Goal: Information Seeking & Learning: Learn about a topic

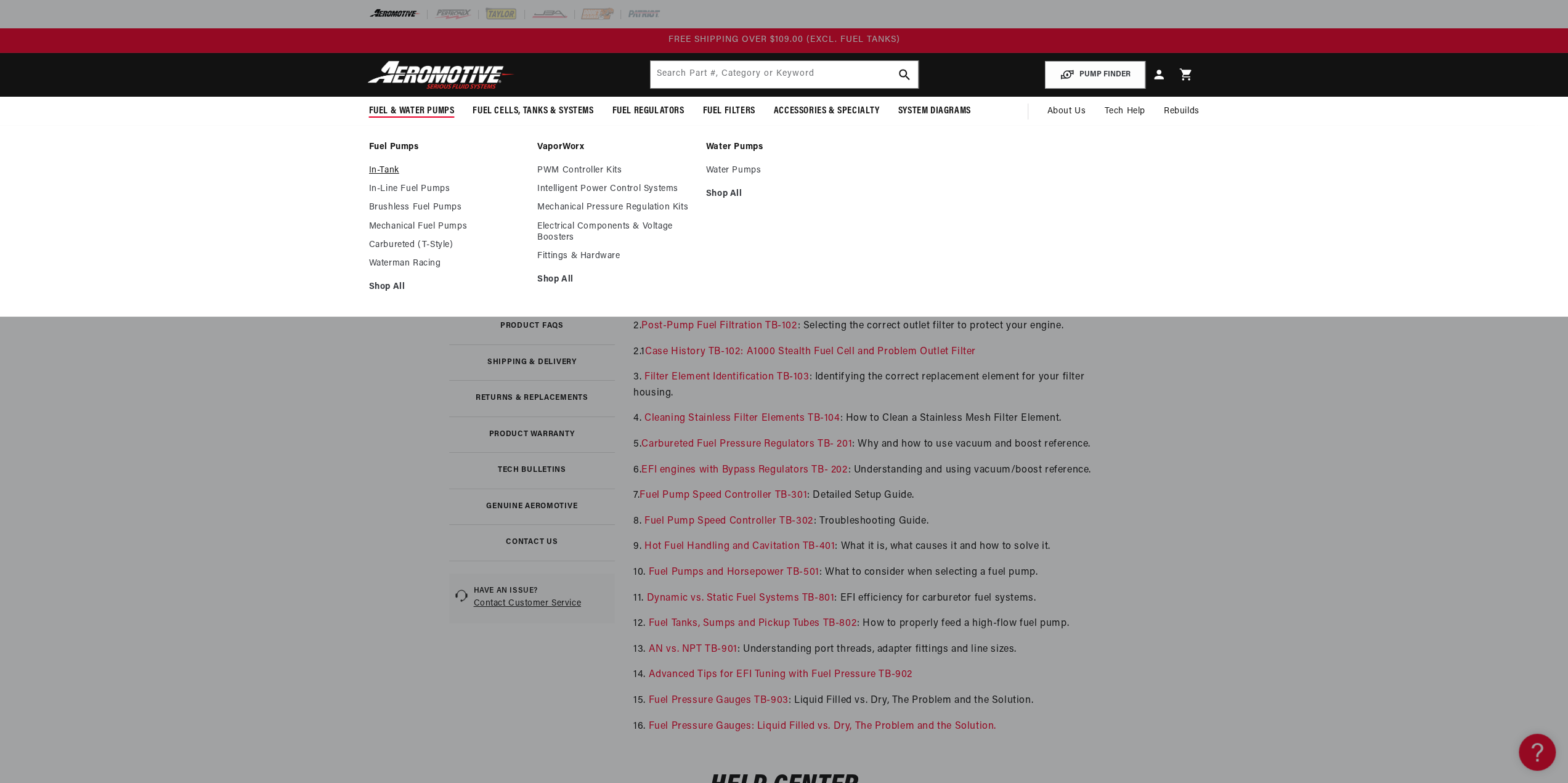
click at [385, 168] on link "In-Tank" at bounding box center [448, 170] width 157 height 11
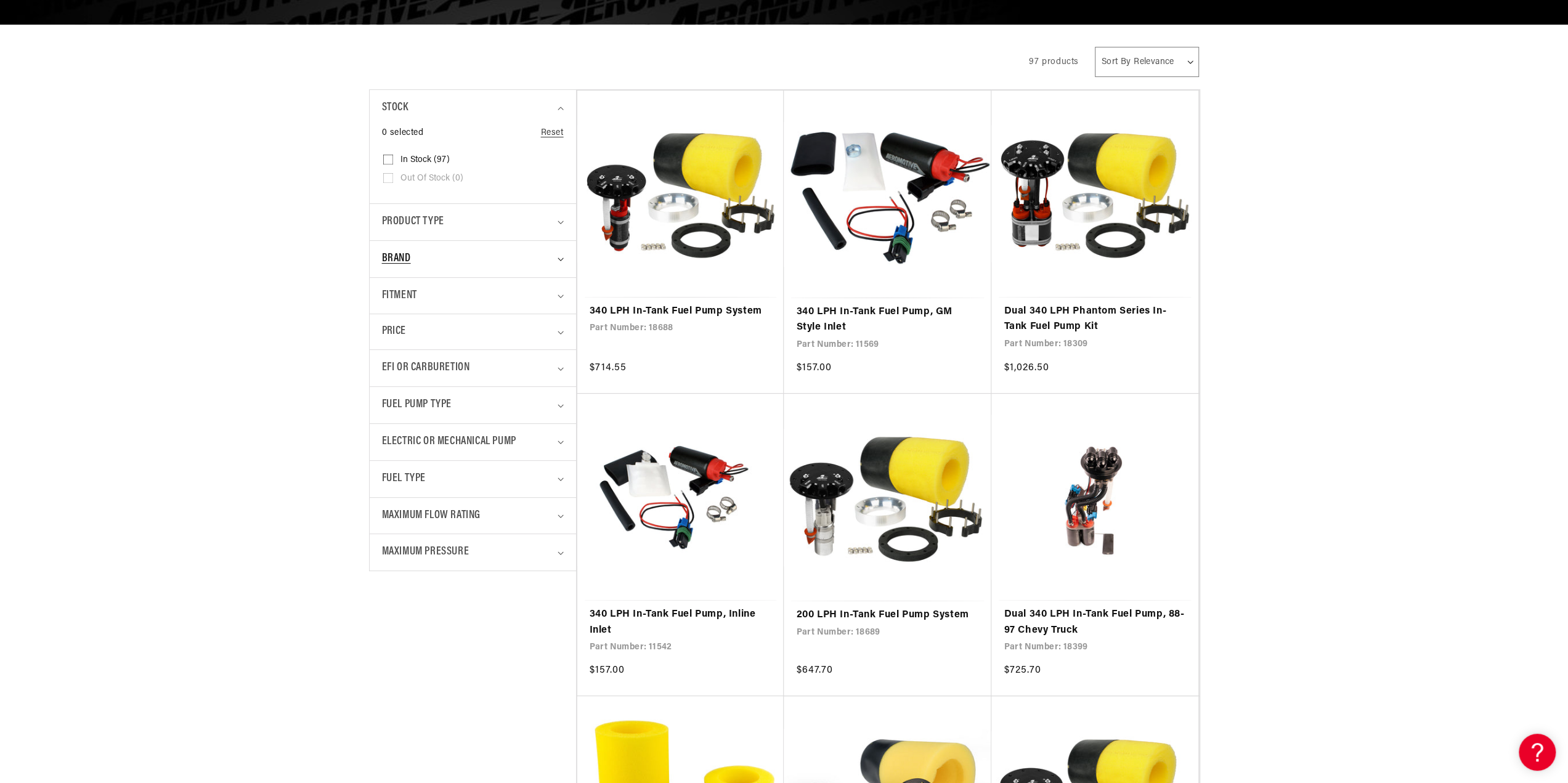
scroll to position [246, 0]
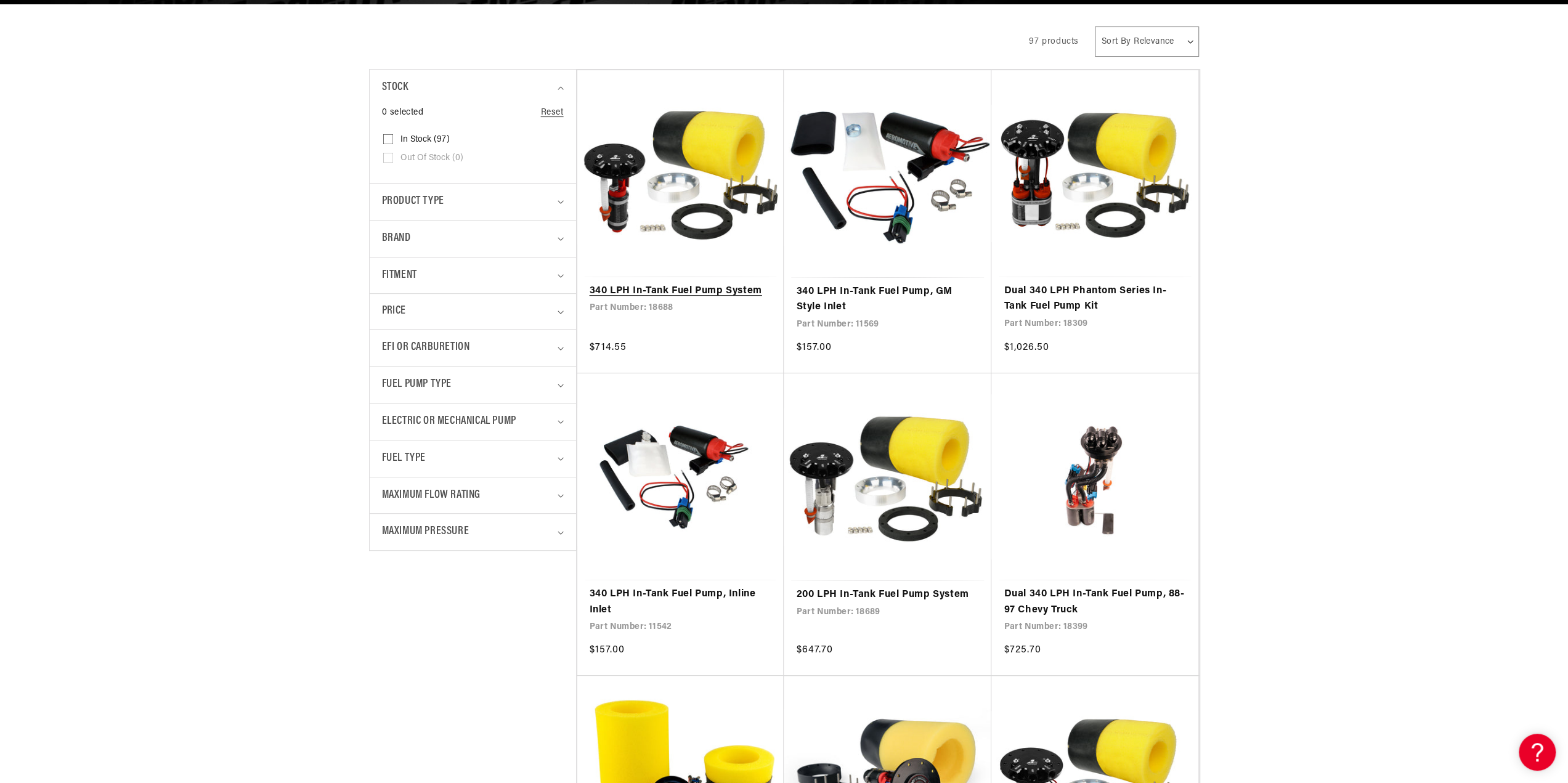
click at [622, 283] on link "340 LPH In-Tank Fuel Pump System" at bounding box center [680, 291] width 182 height 16
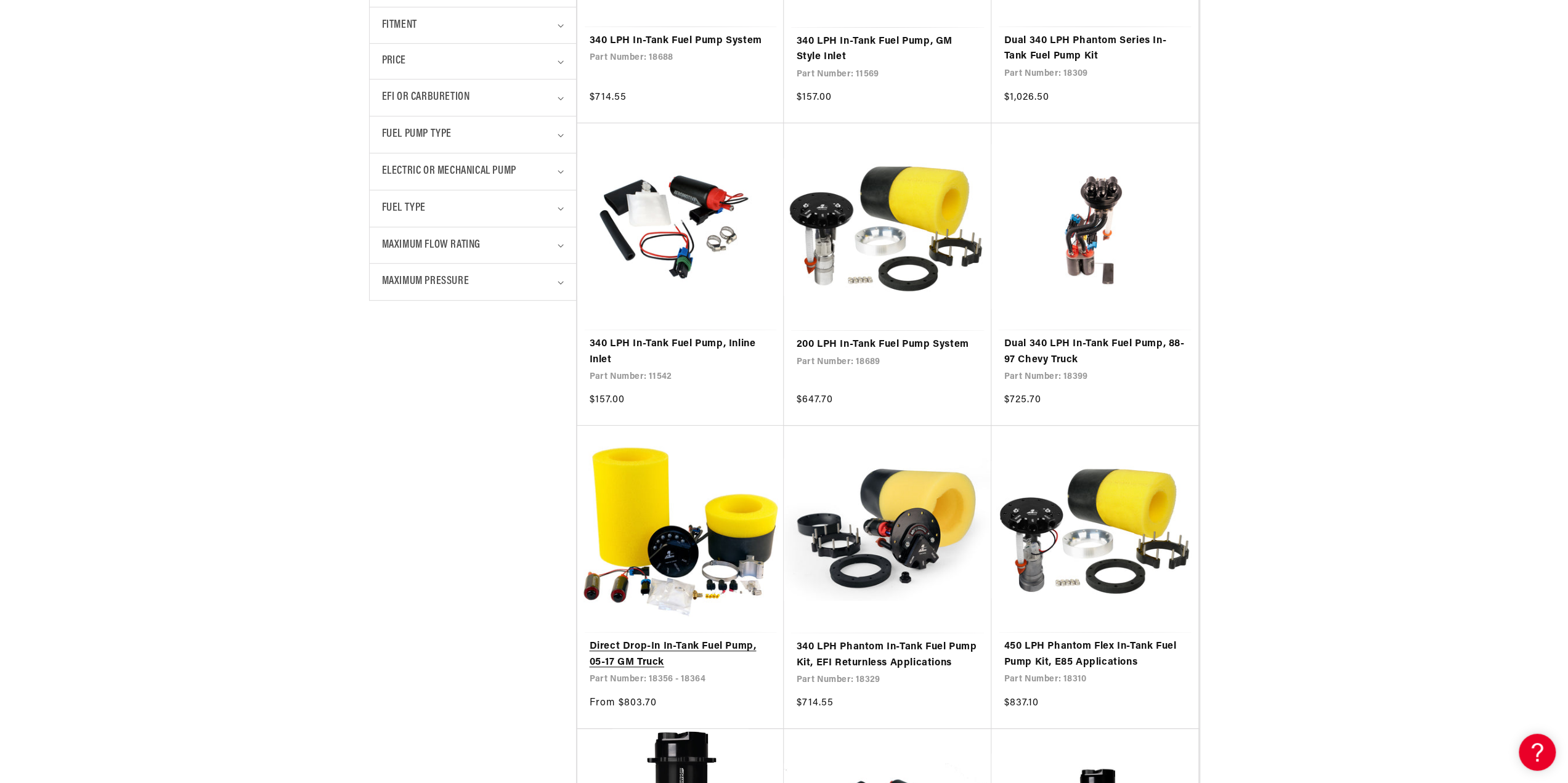
scroll to position [616, 0]
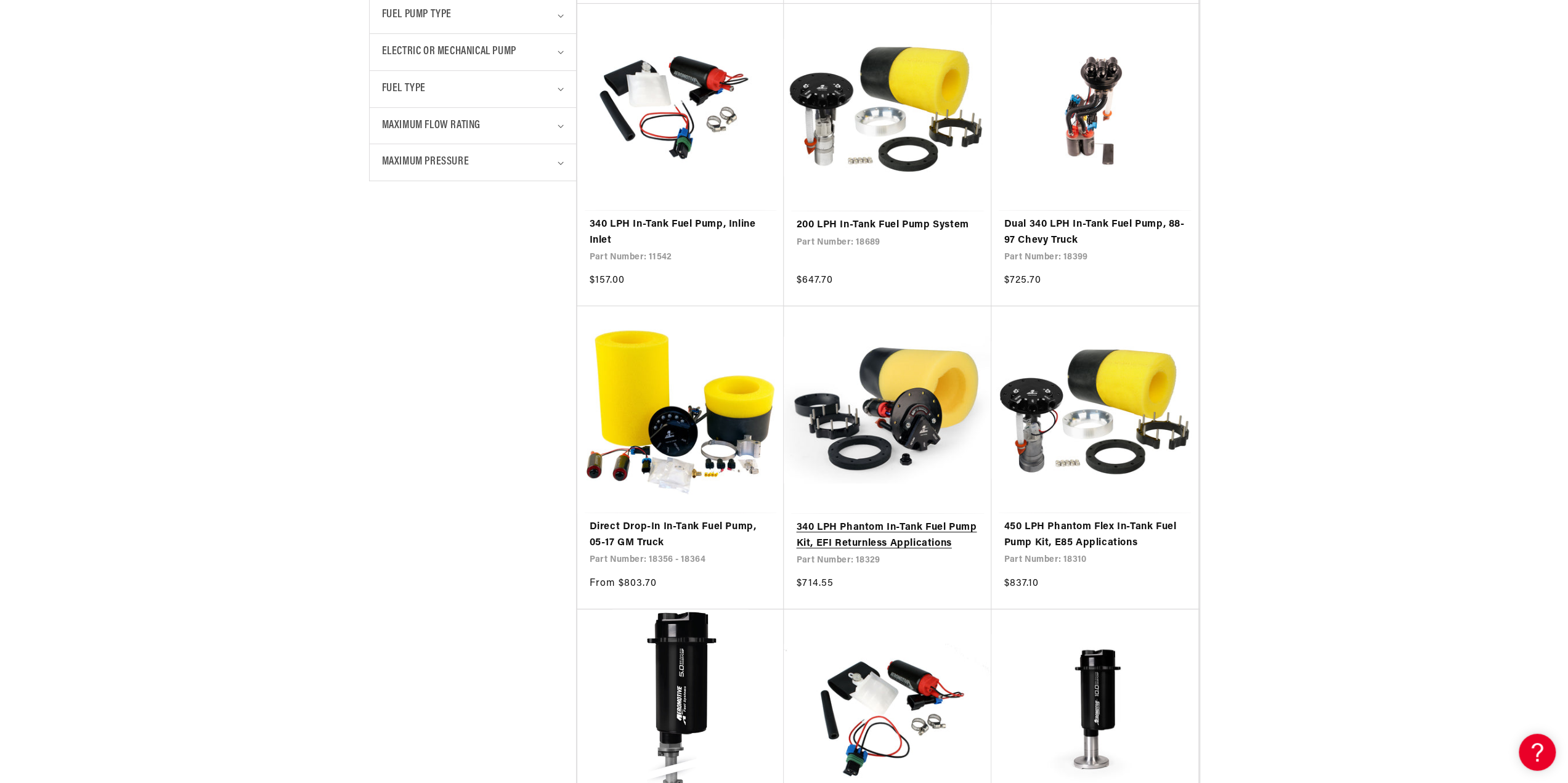
click at [864, 520] on link "340 LPH Phantom In-Tank Fuel Pump Kit, EFI Returnless Applications" at bounding box center [887, 535] width 183 height 31
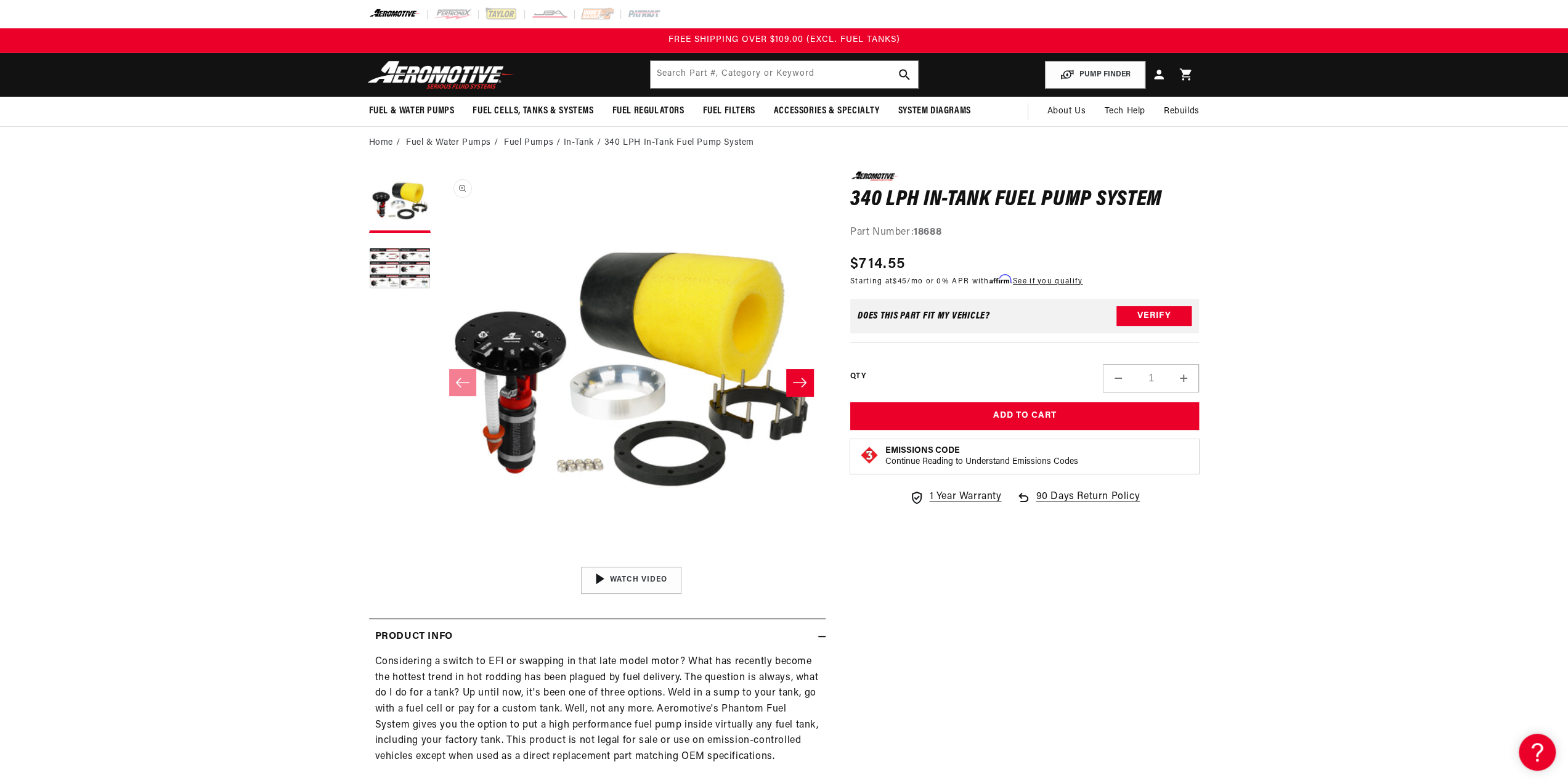
click at [437, 560] on button "Open media 1 in modal" at bounding box center [437, 560] width 0 height 0
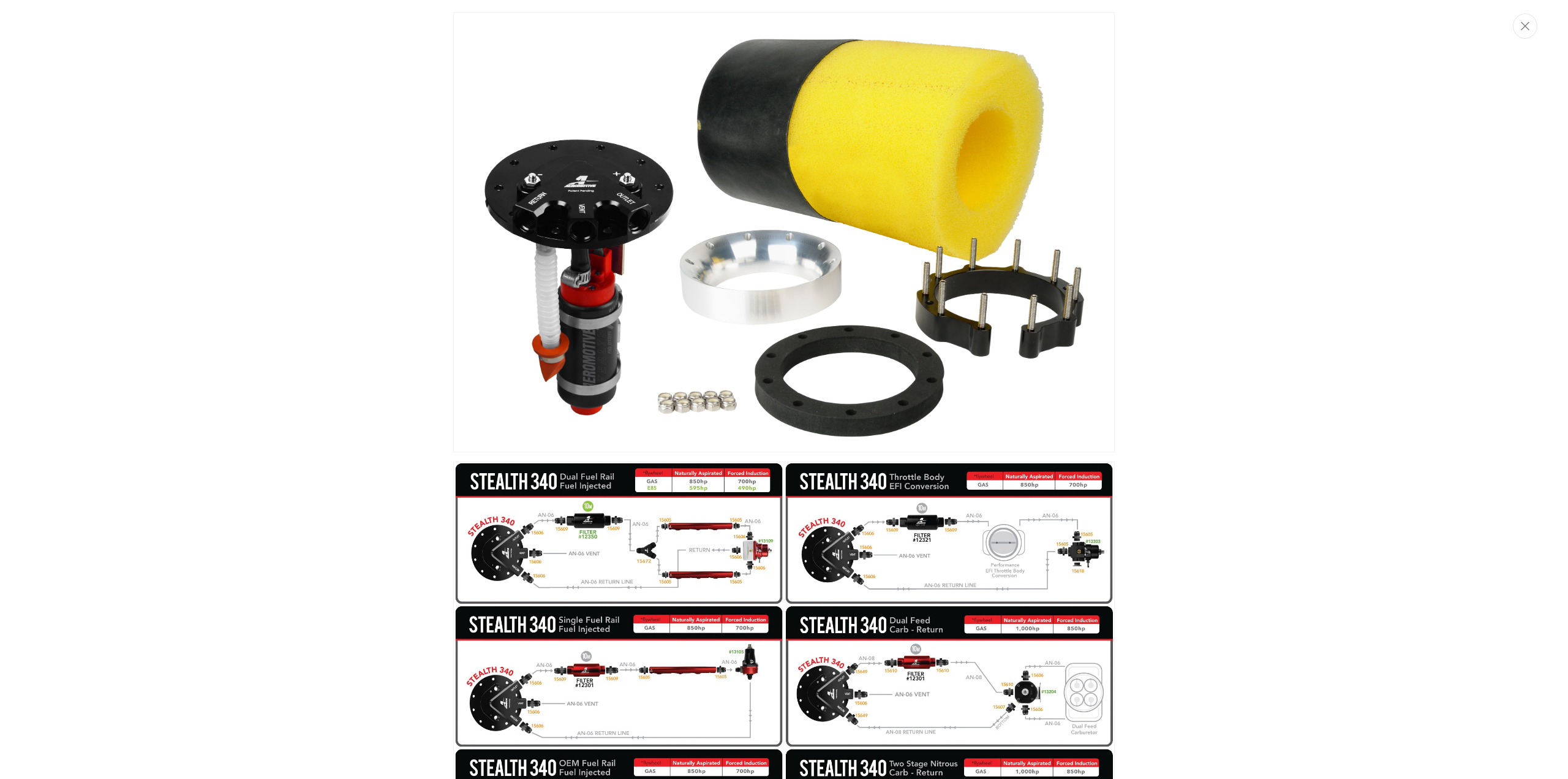
click at [594, 259] on img "Media gallery" at bounding box center [784, 232] width 661 height 440
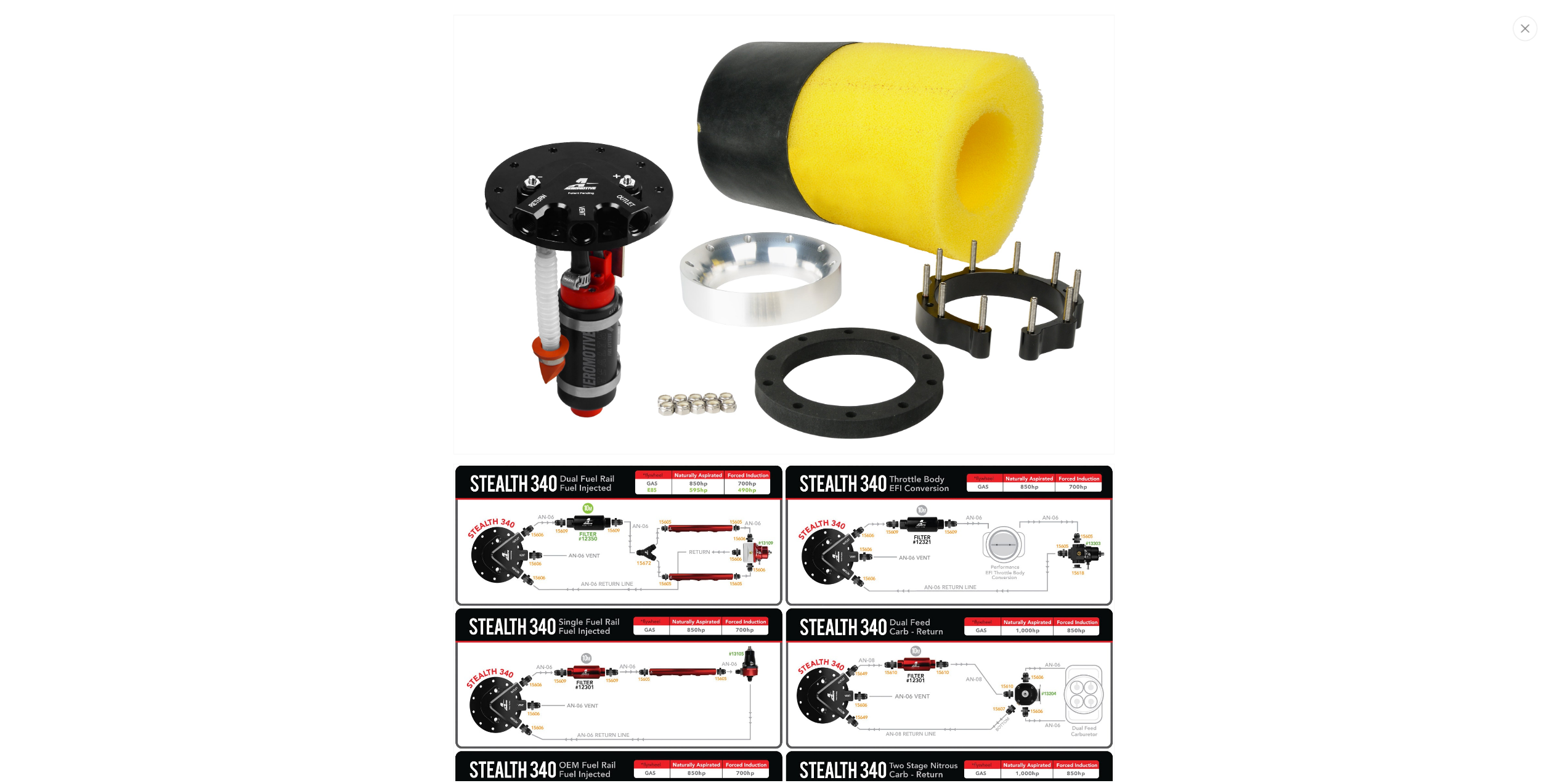
scroll to position [1, 0]
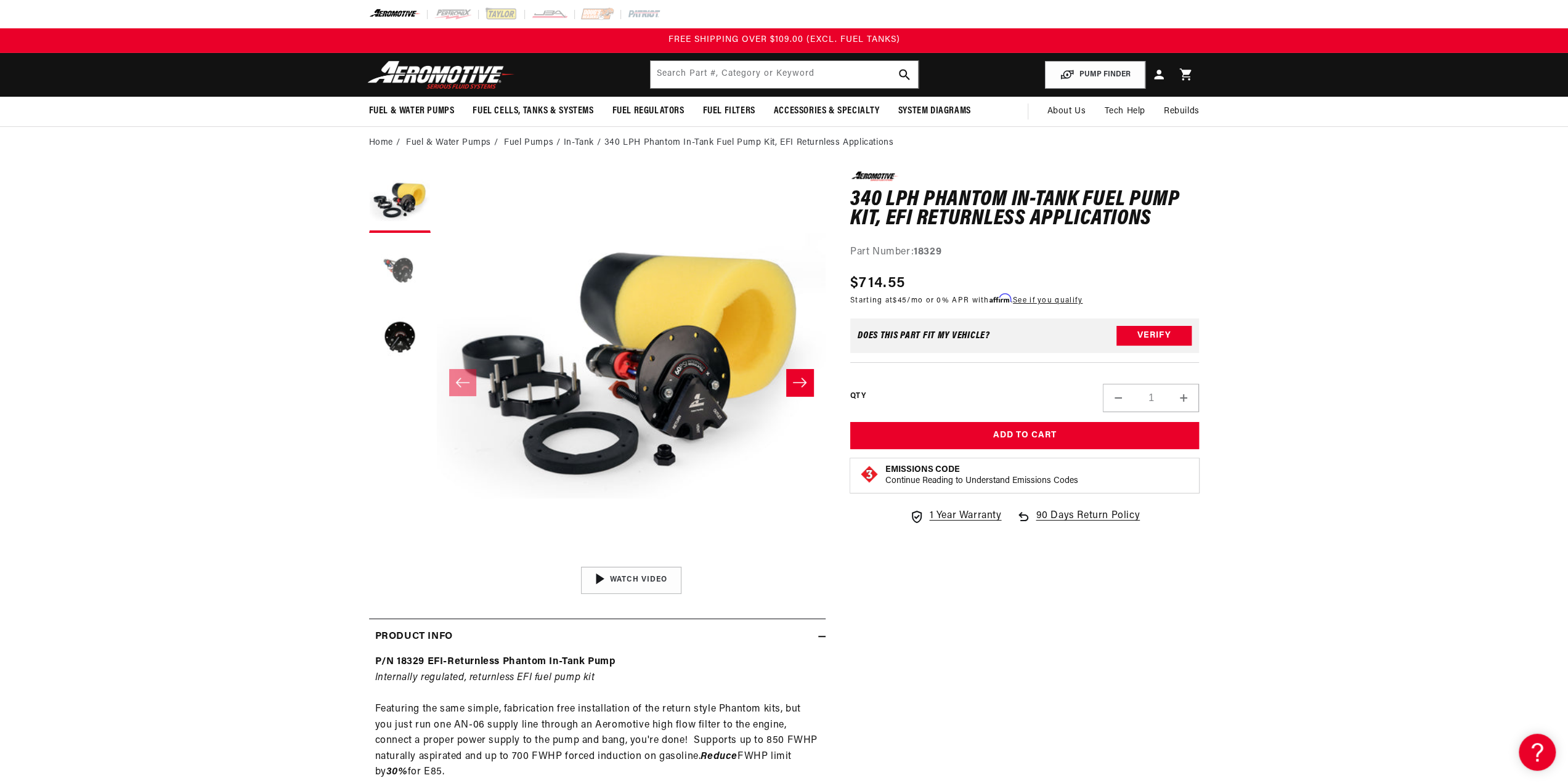
click at [406, 264] on button "Load image 2 in gallery view" at bounding box center [400, 270] width 61 height 61
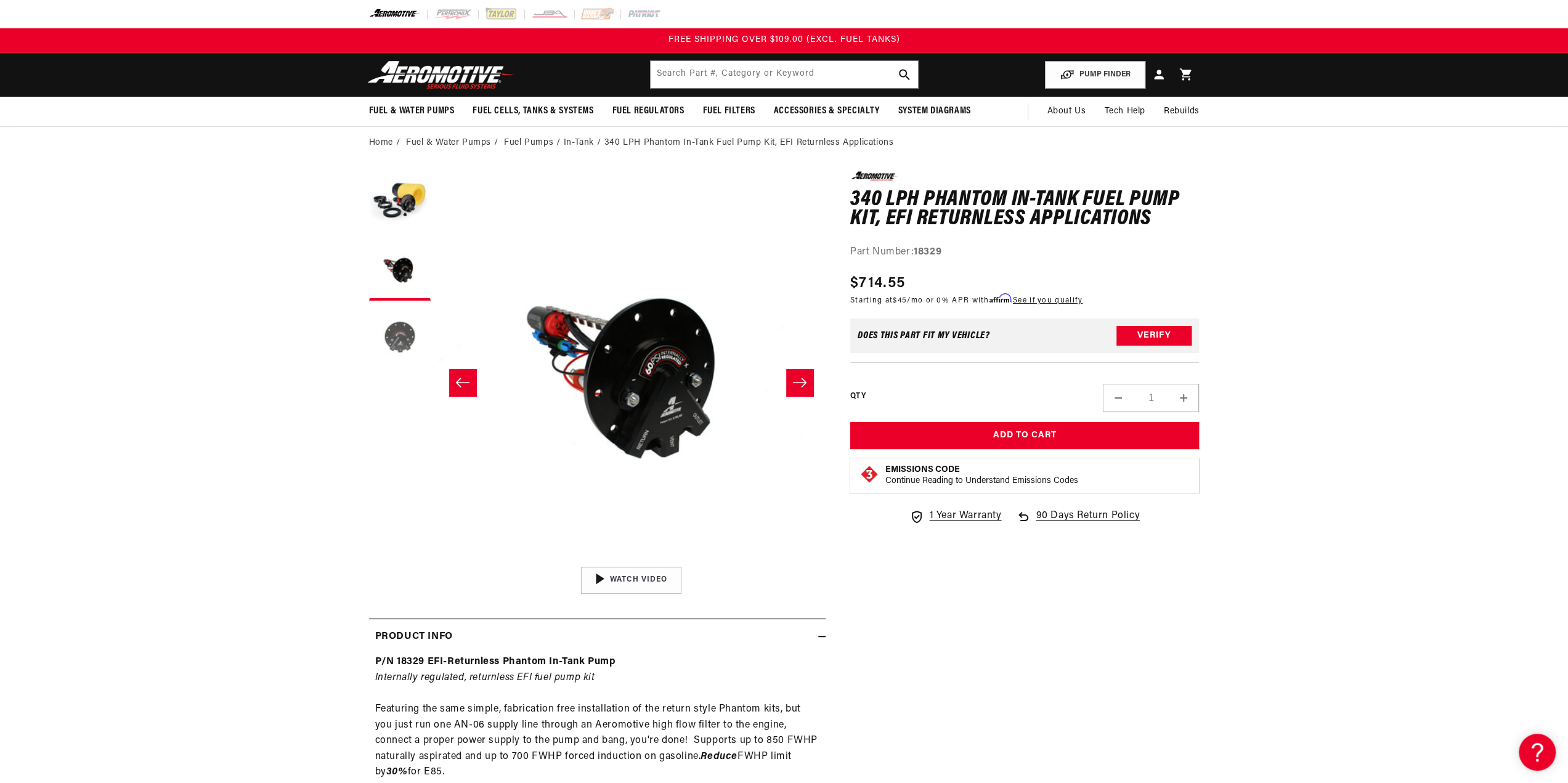
click at [399, 319] on button "Load image 3 in gallery view" at bounding box center [400, 338] width 61 height 61
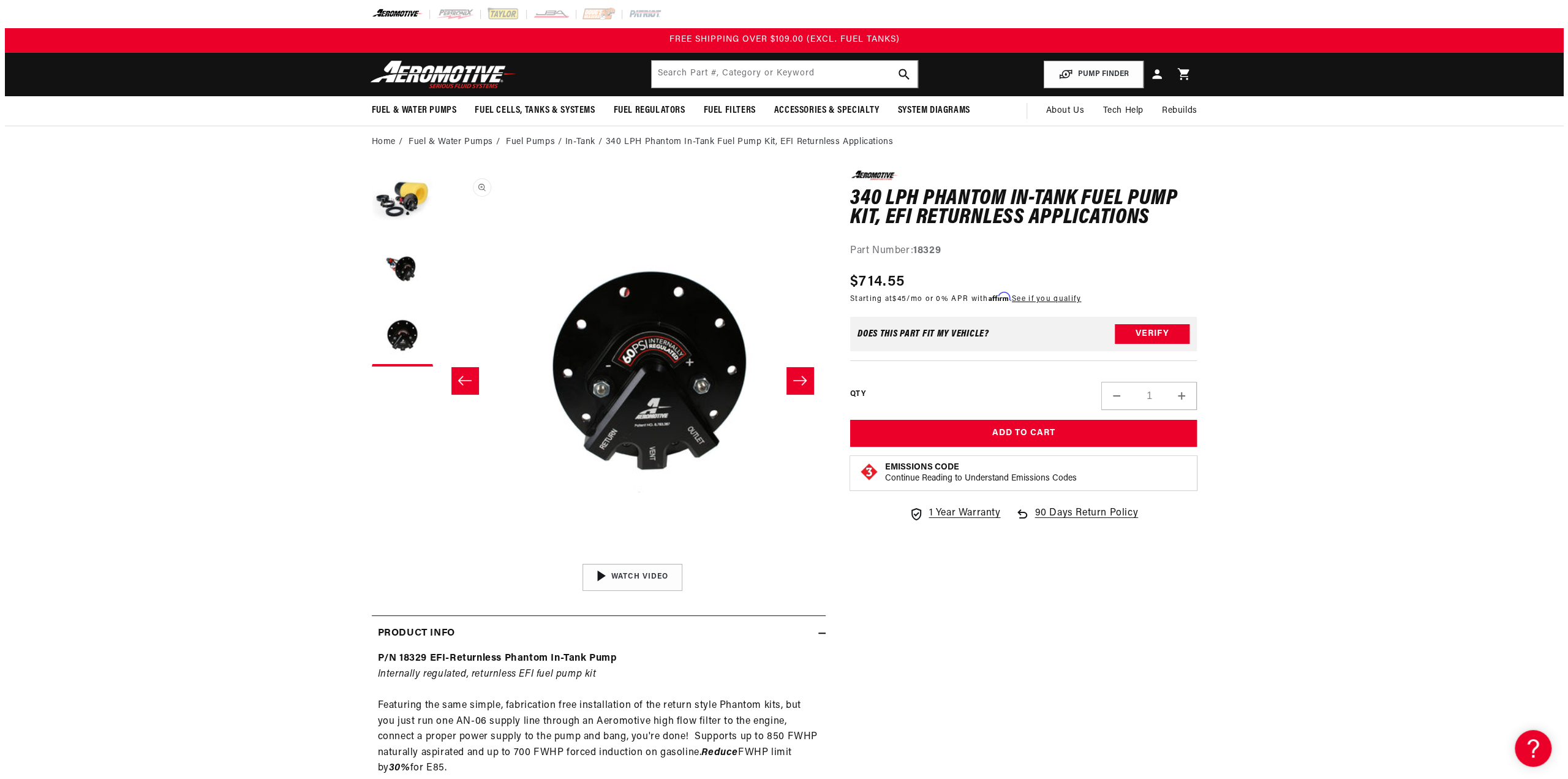
scroll to position [0, 773]
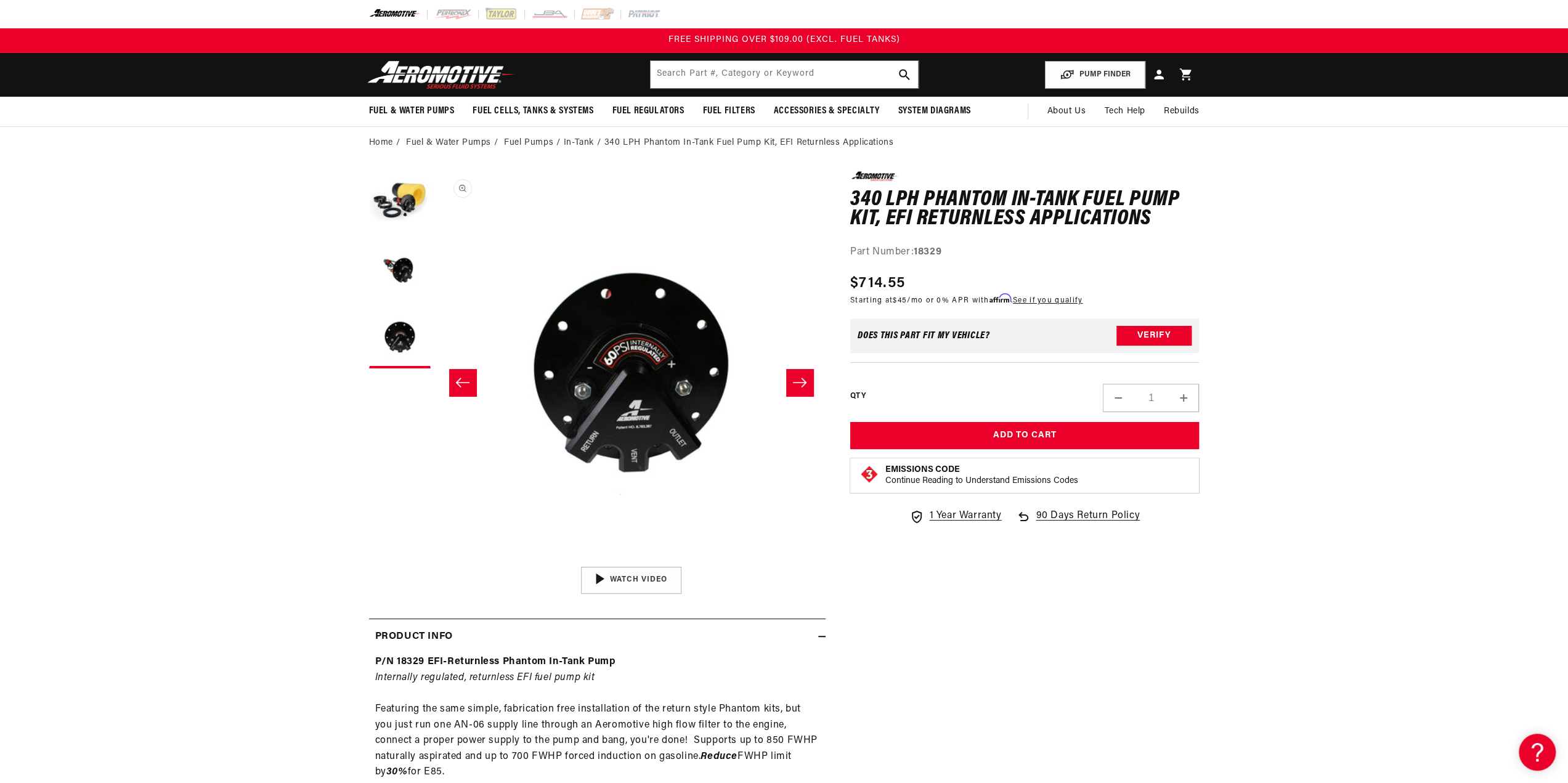
click at [437, 560] on button "Open media 3 in modal" at bounding box center [437, 560] width 0 height 0
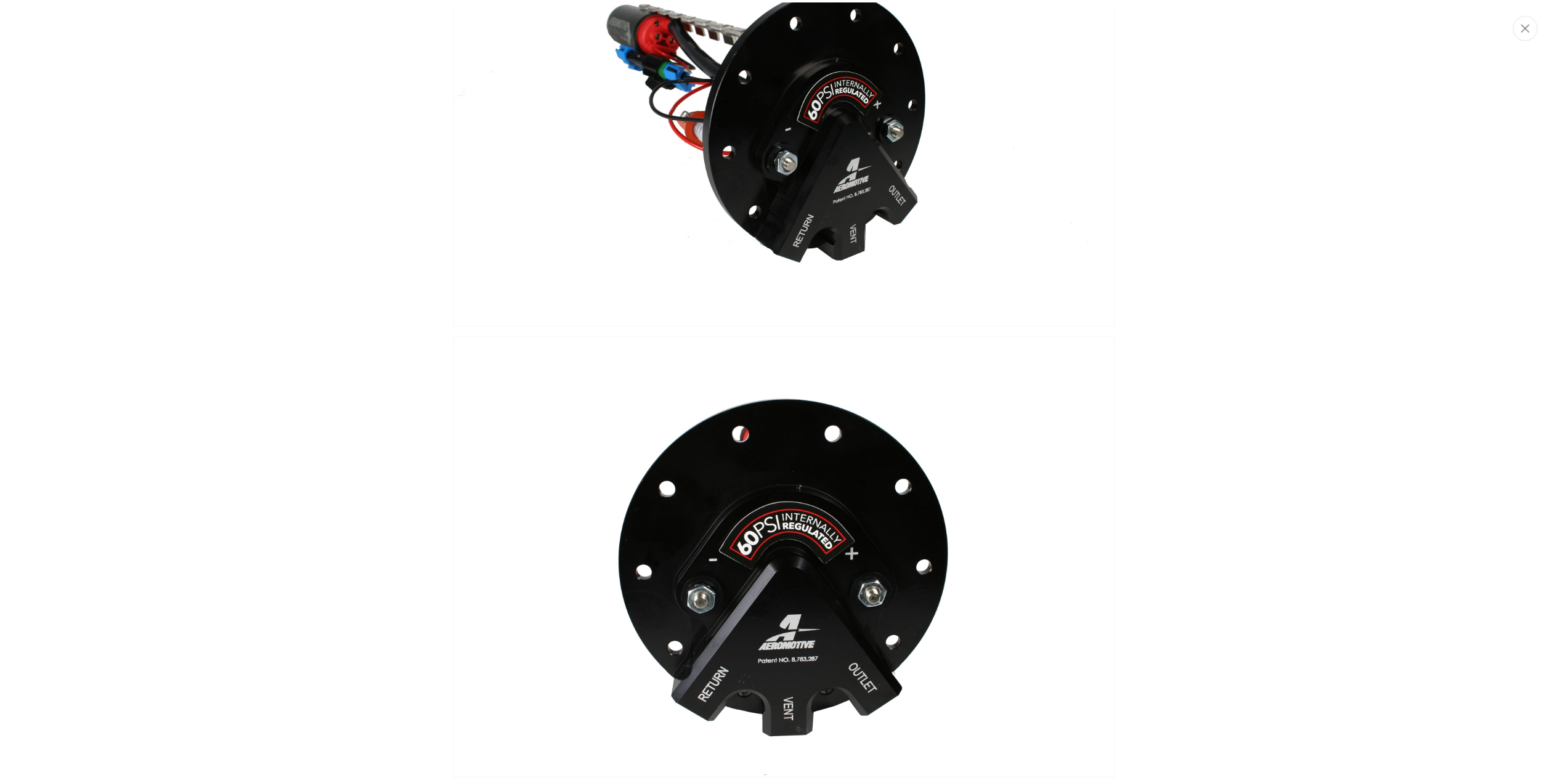
scroll to position [599, 0]
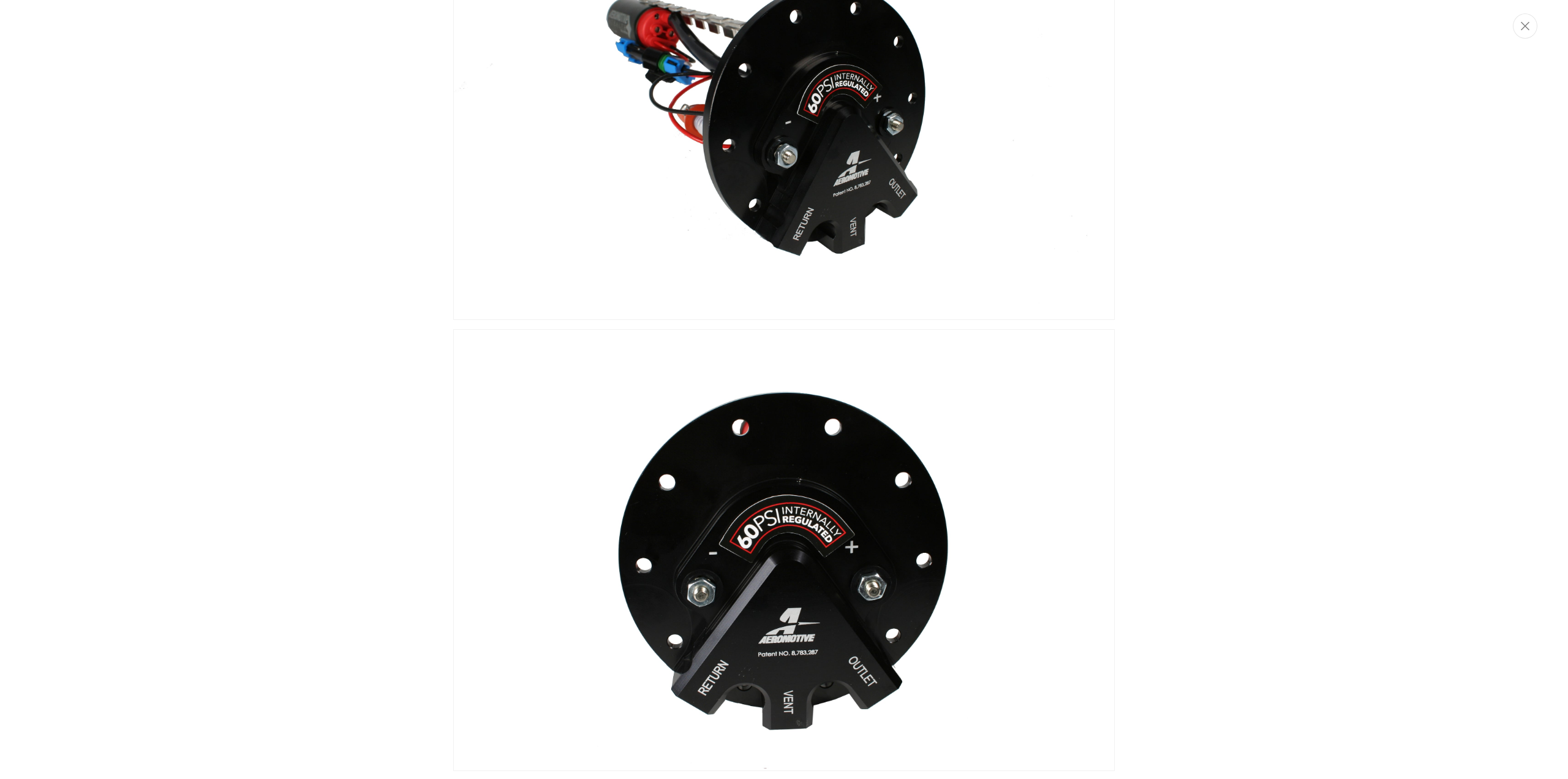
click at [379, 387] on div "Close dialog NOT SO FAST! No time to browse? No problem. Sign up and we'll keep…" at bounding box center [784, 389] width 1568 height 779
click at [479, 431] on img "Media gallery" at bounding box center [784, 550] width 661 height 442
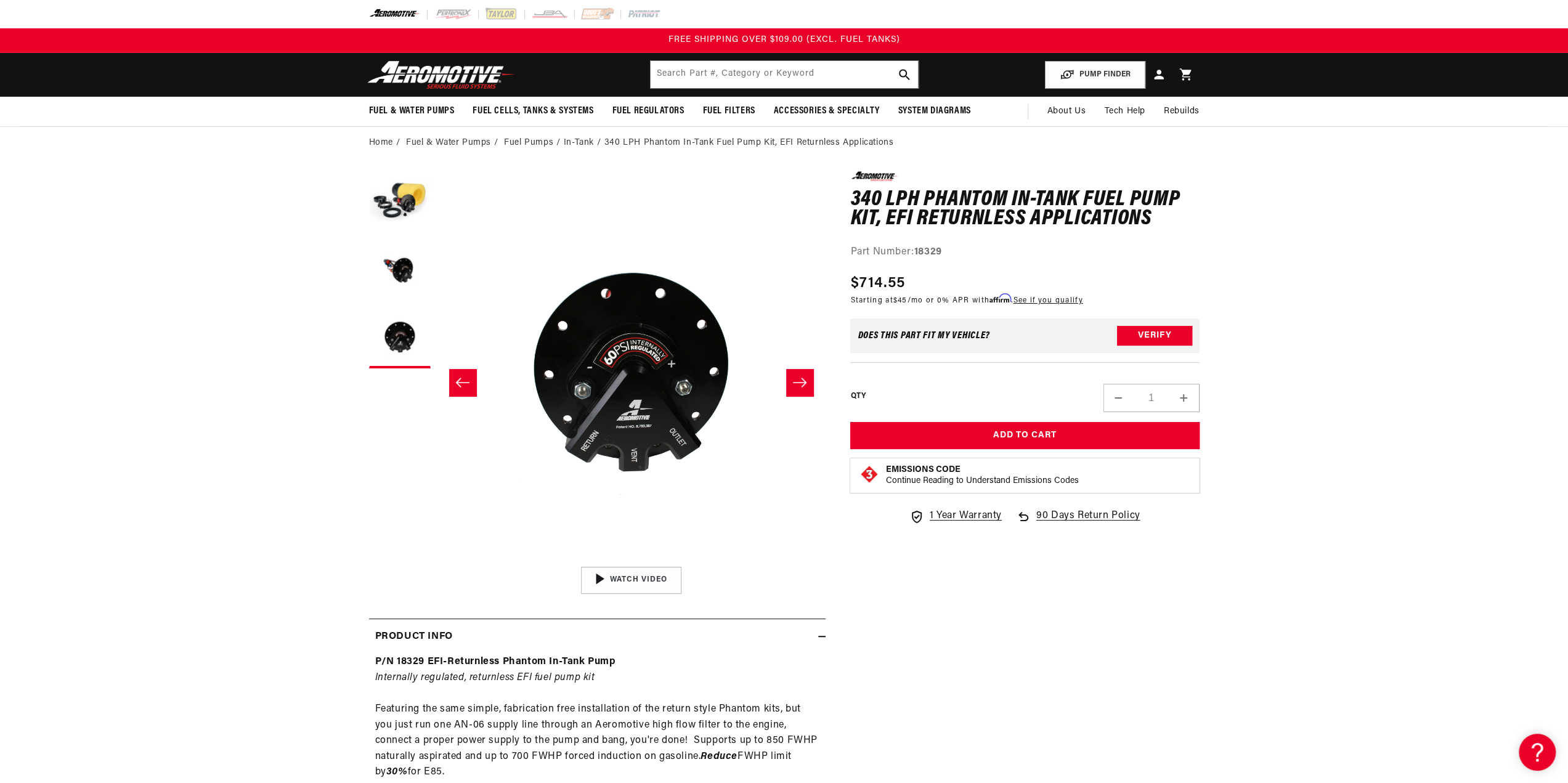
scroll to position [1, 777]
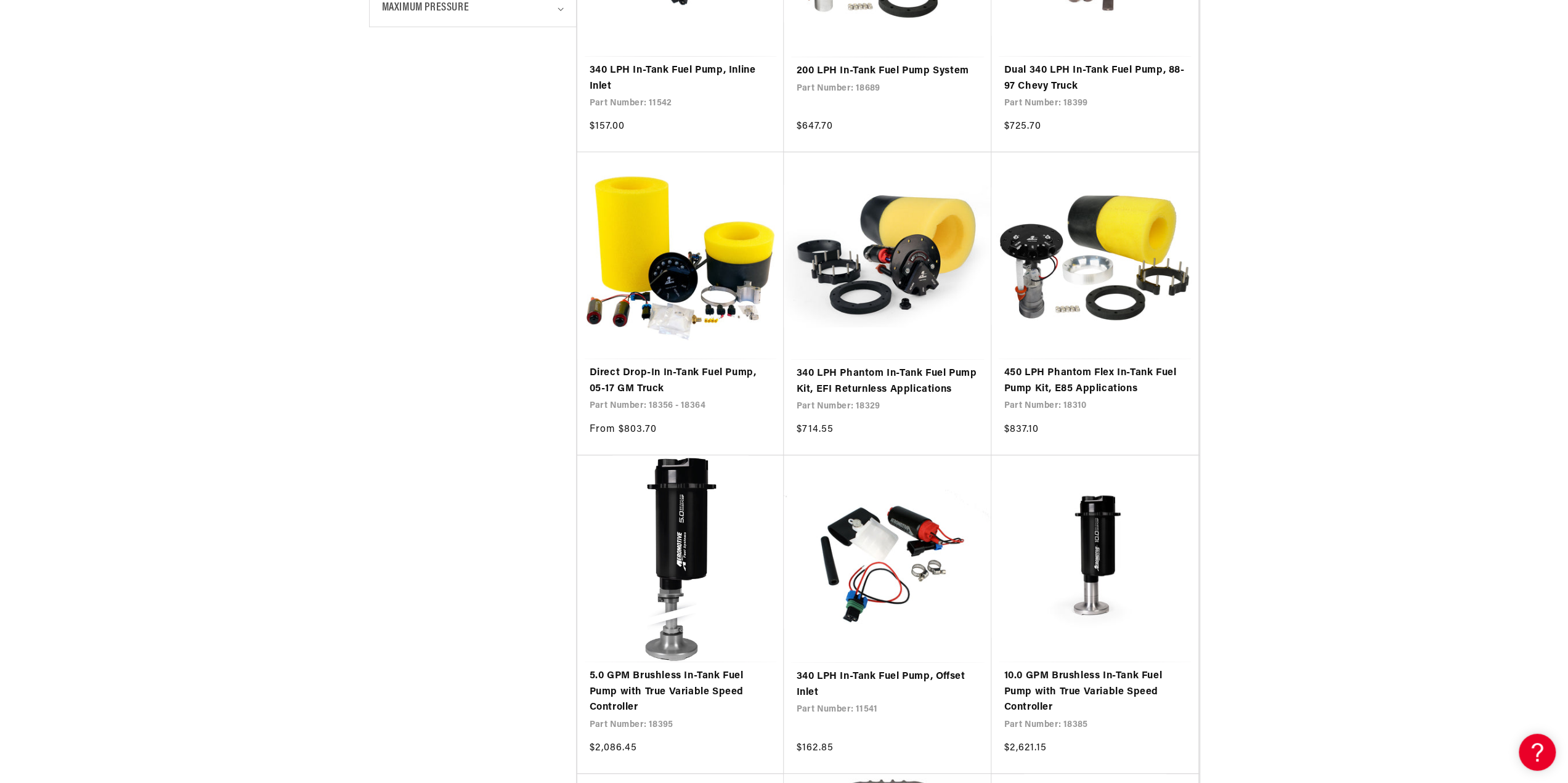
scroll to position [985, 0]
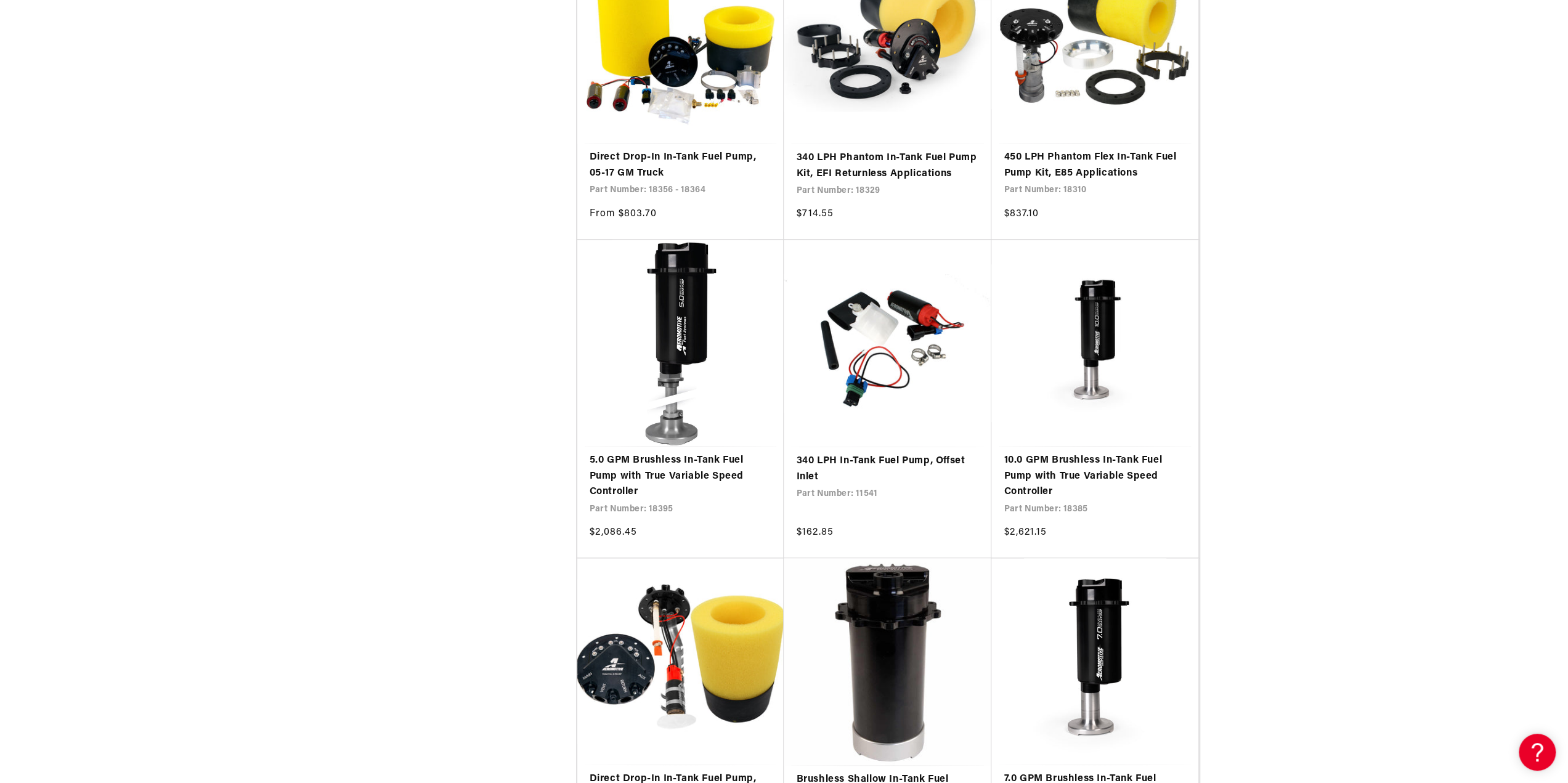
click at [598, 771] on link "Direct Drop-In In-Tank Fuel Pump, 99-04 GM Truck" at bounding box center [680, 787] width 182 height 31
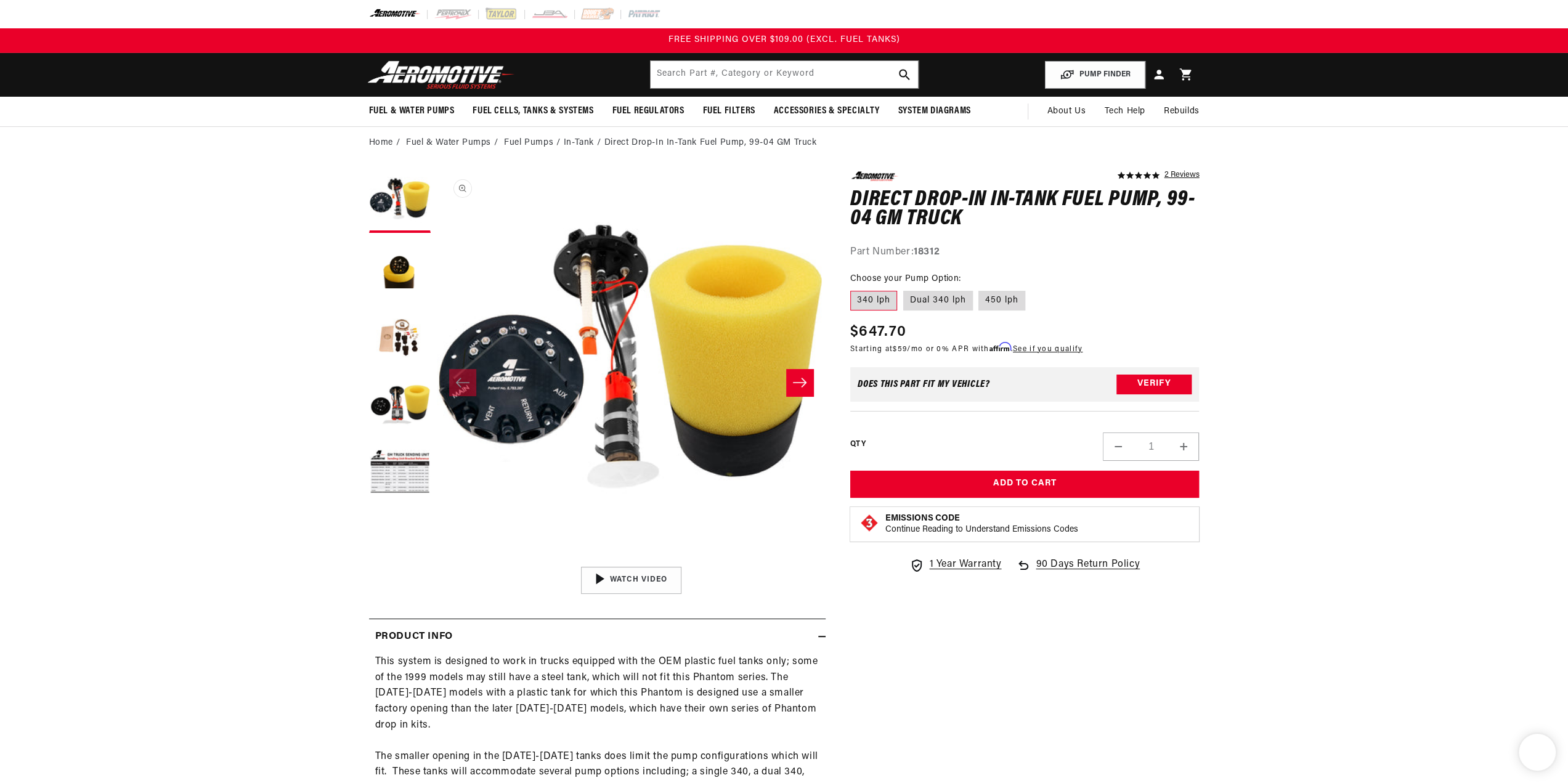
click at [437, 560] on button "Open media 1 in modal" at bounding box center [437, 560] width 0 height 0
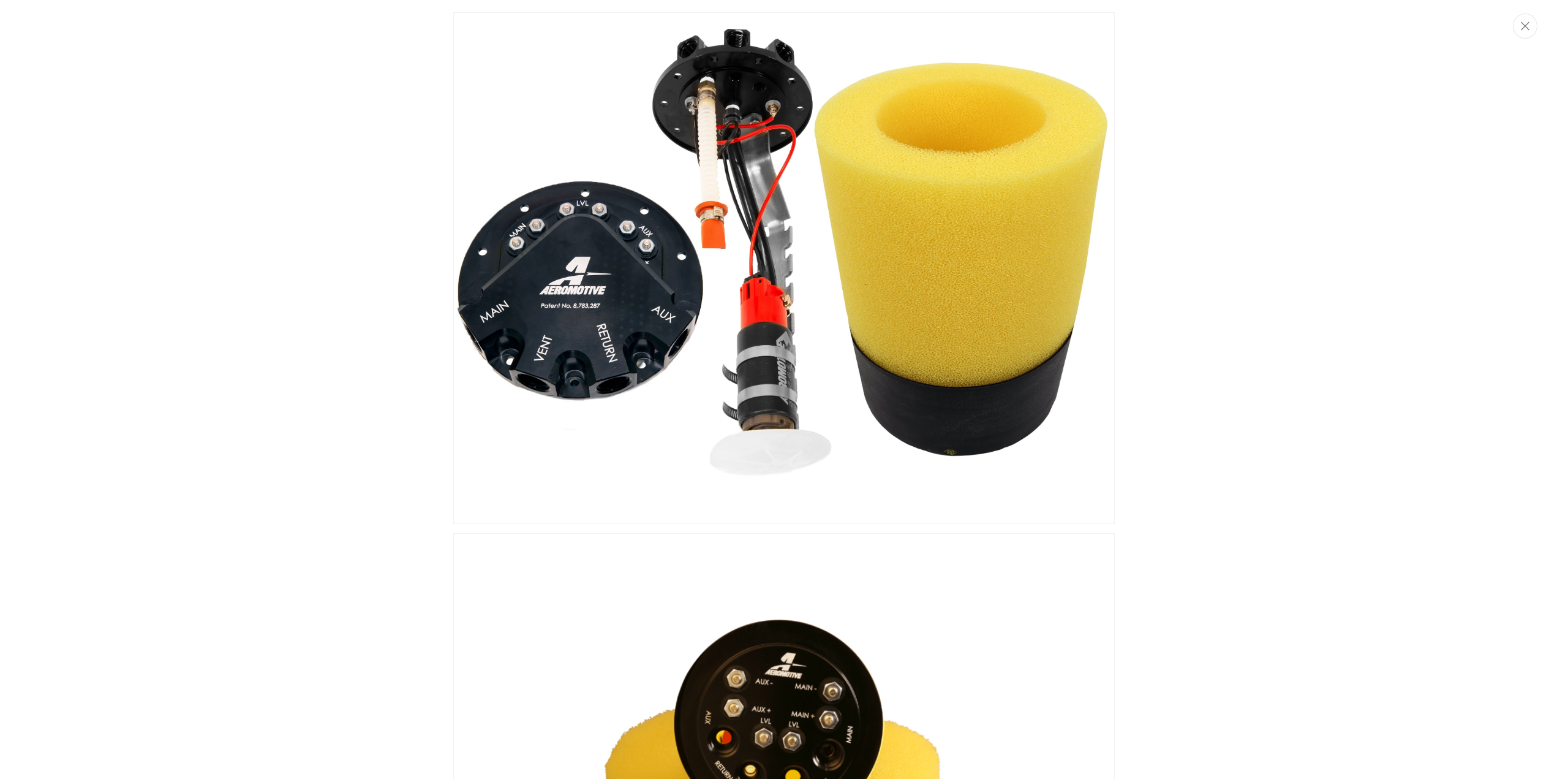
click at [605, 291] on img "Media gallery" at bounding box center [784, 268] width 661 height 511
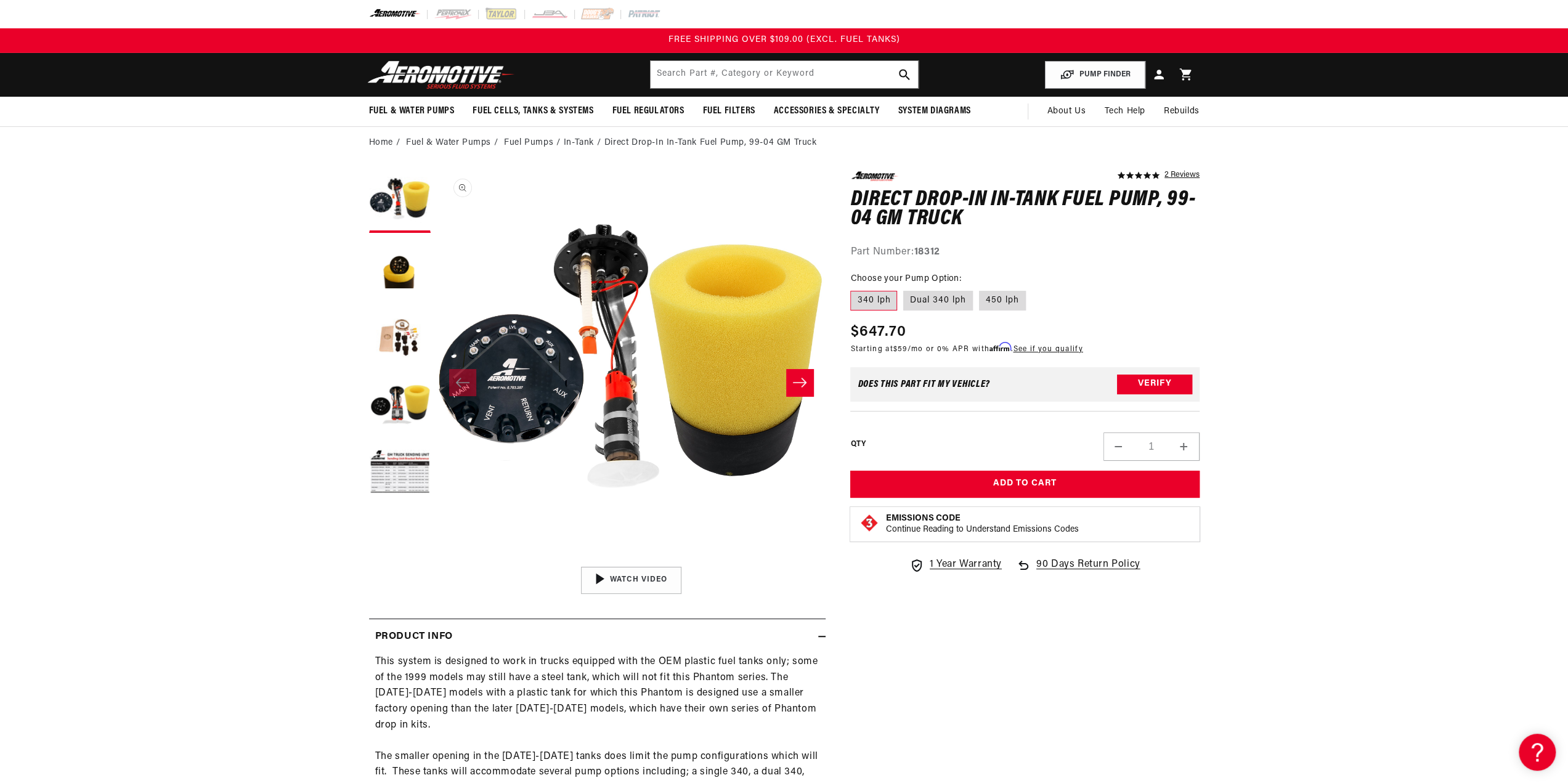
click at [437, 560] on button "Open media 1 in modal" at bounding box center [437, 560] width 0 height 0
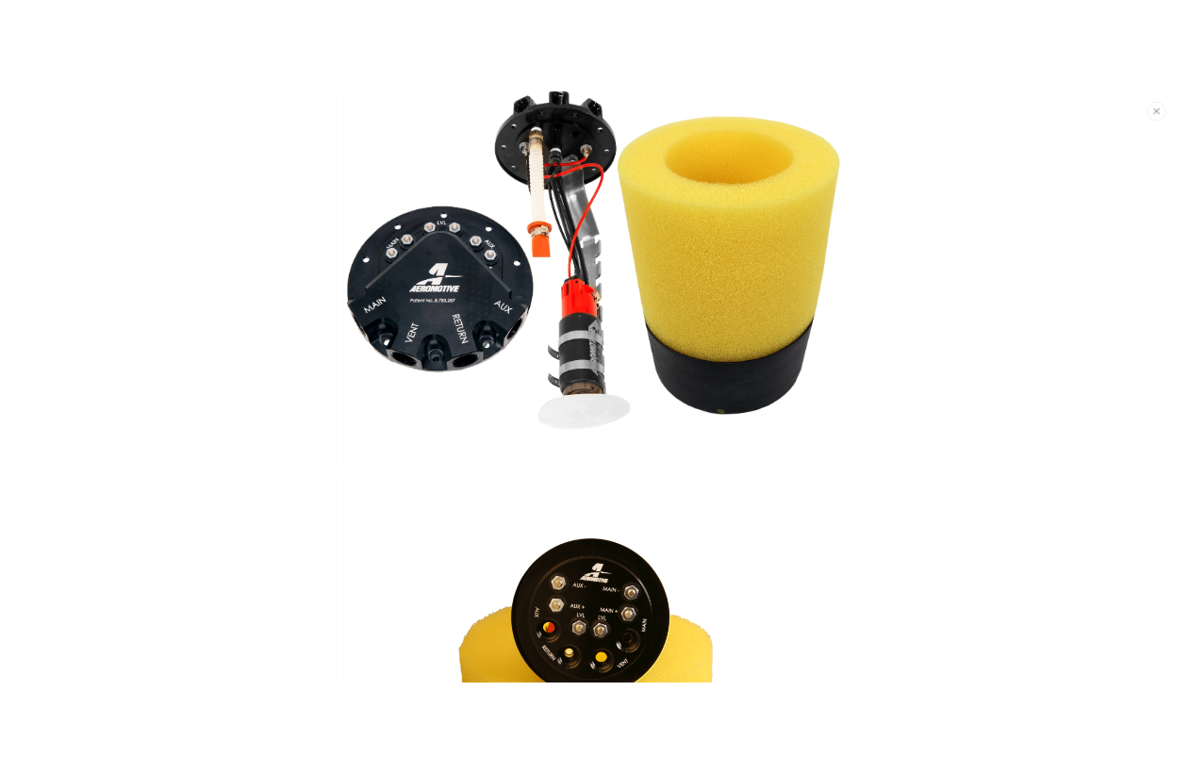
scroll to position [0, 0]
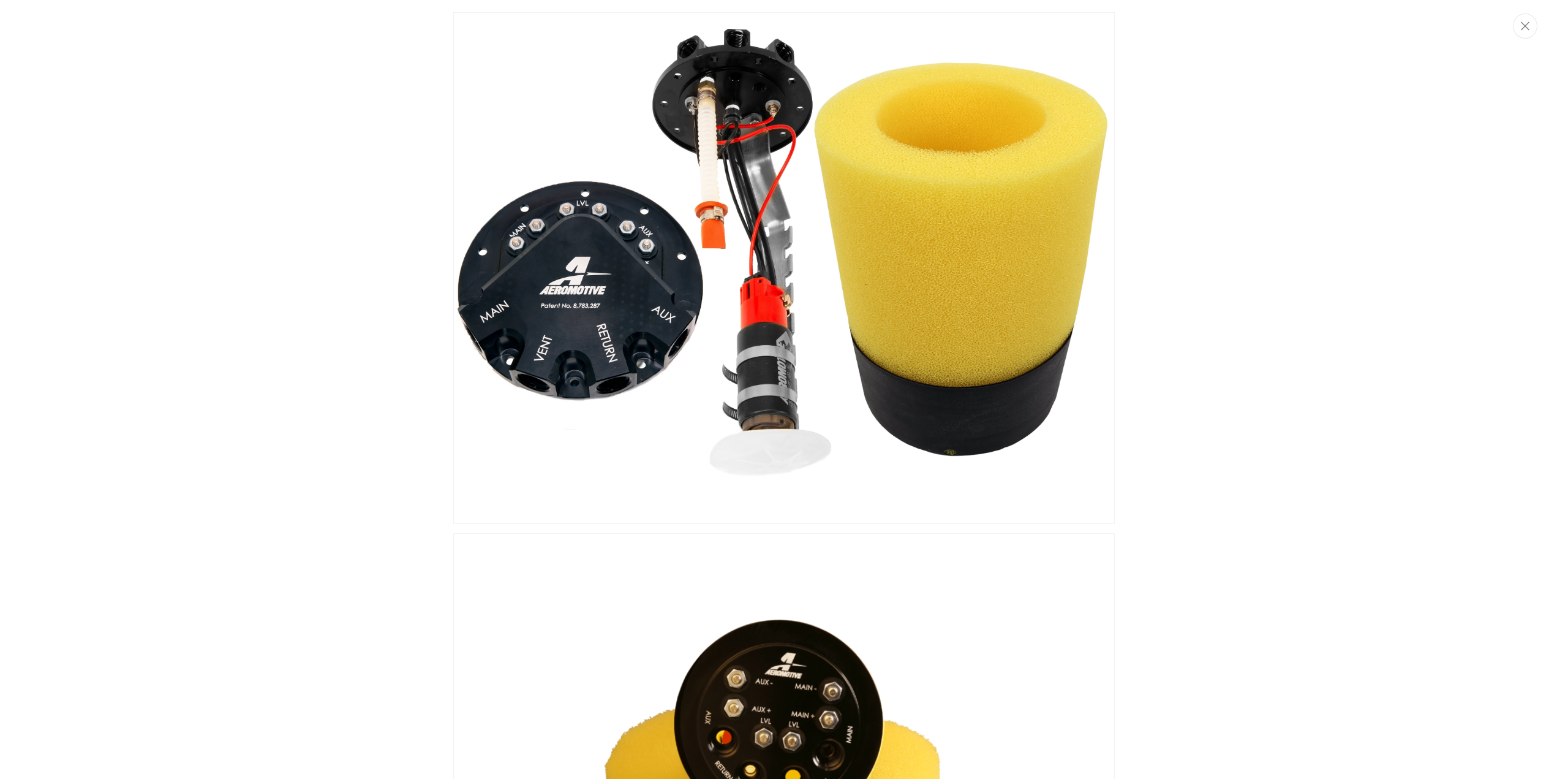
click at [444, 491] on div "Media gallery" at bounding box center [784, 389] width 1568 height 779
